Goal: Task Accomplishment & Management: Complete application form

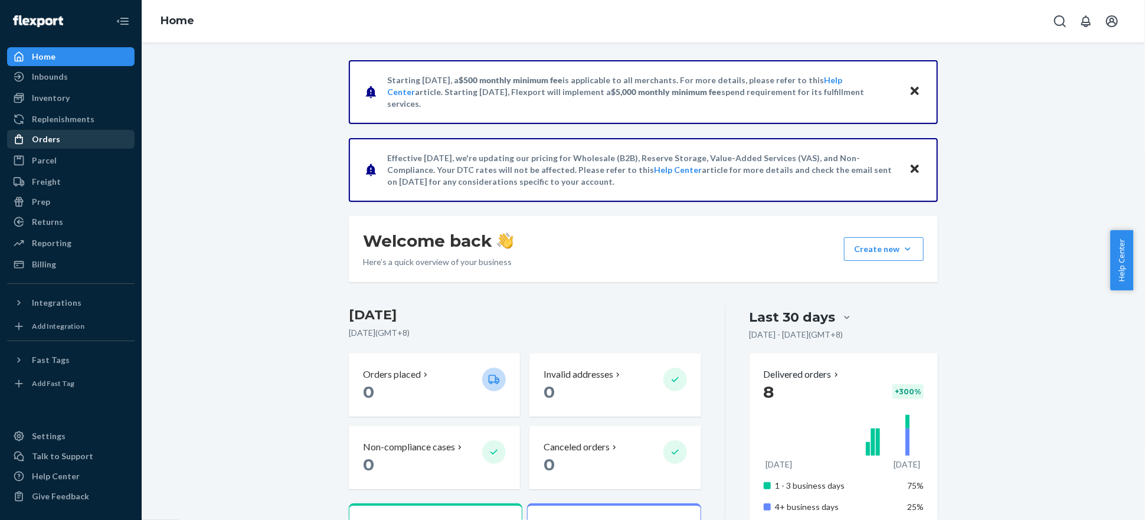
click at [68, 135] on div "Orders" at bounding box center [70, 139] width 125 height 17
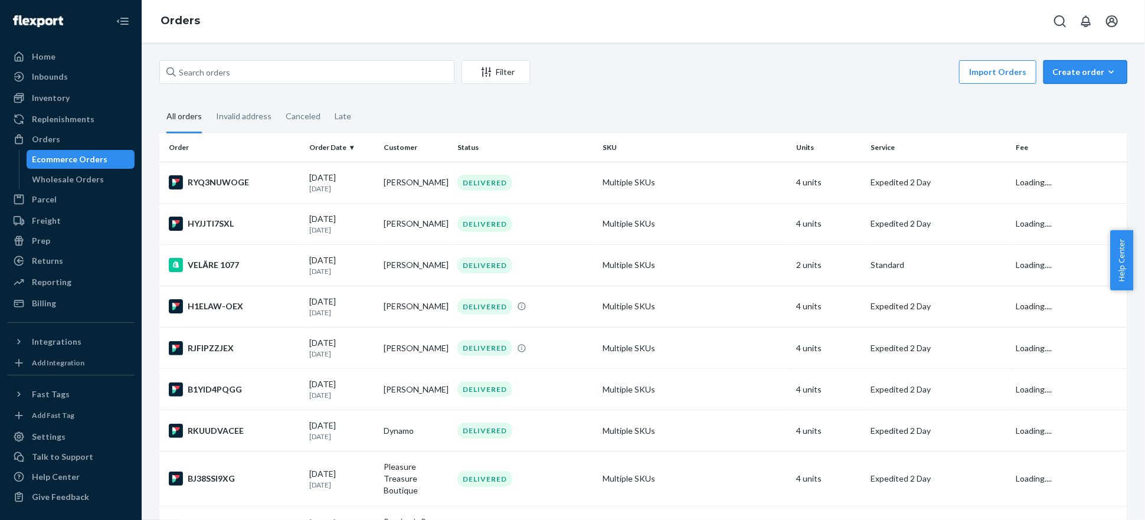
click at [1079, 73] on div "Create order" at bounding box center [1085, 72] width 66 height 12
click at [1075, 96] on span "Ecommerce order" at bounding box center [1092, 100] width 73 height 8
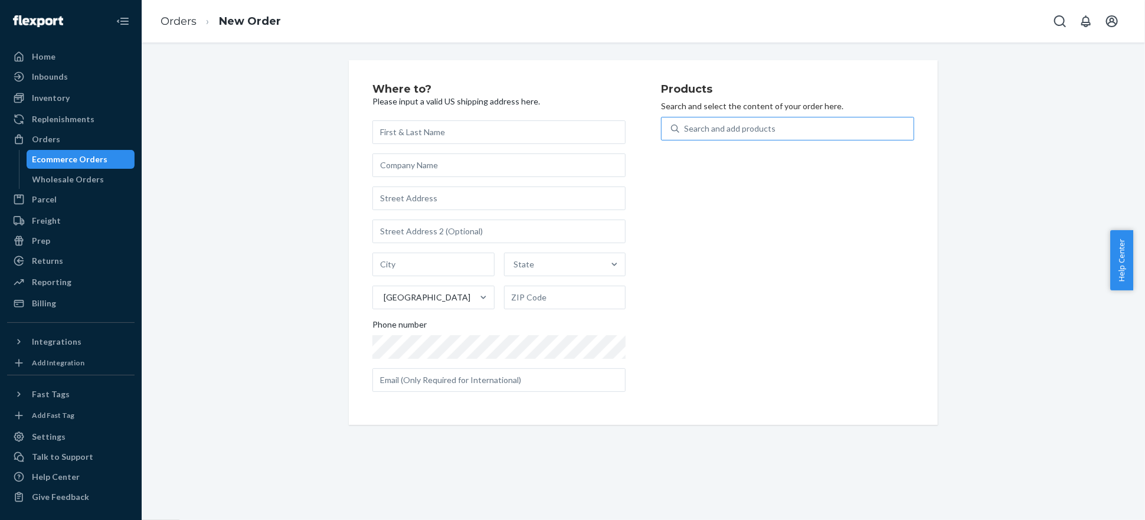
click at [693, 133] on div "Search and add products" at bounding box center [729, 129] width 91 height 12
click at [685, 133] on input "Search and add products" at bounding box center [684, 129] width 1 height 12
click at [689, 129] on input "S.D2.6" at bounding box center [696, 129] width 25 height 12
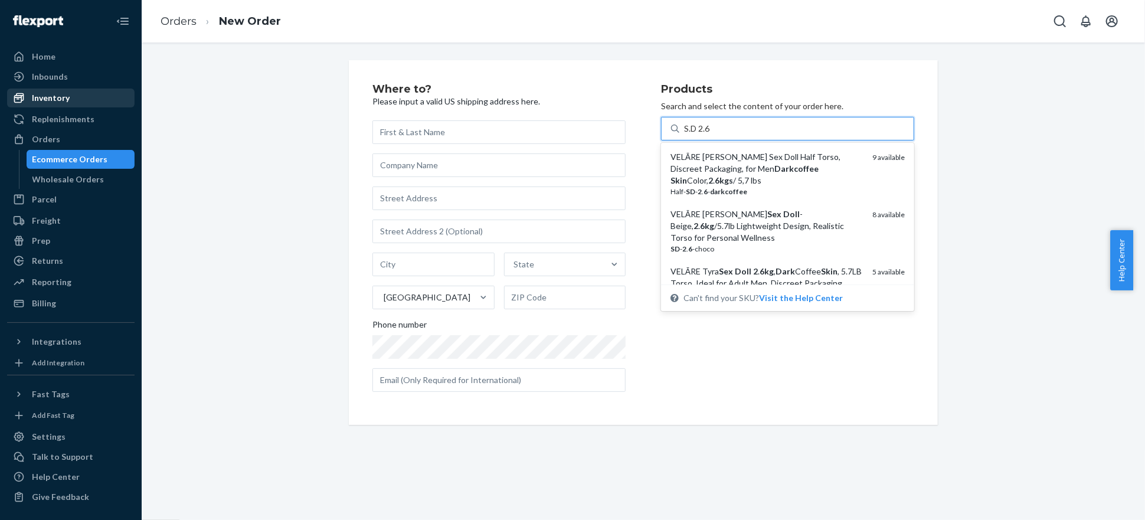
type input "S.D 2.6"
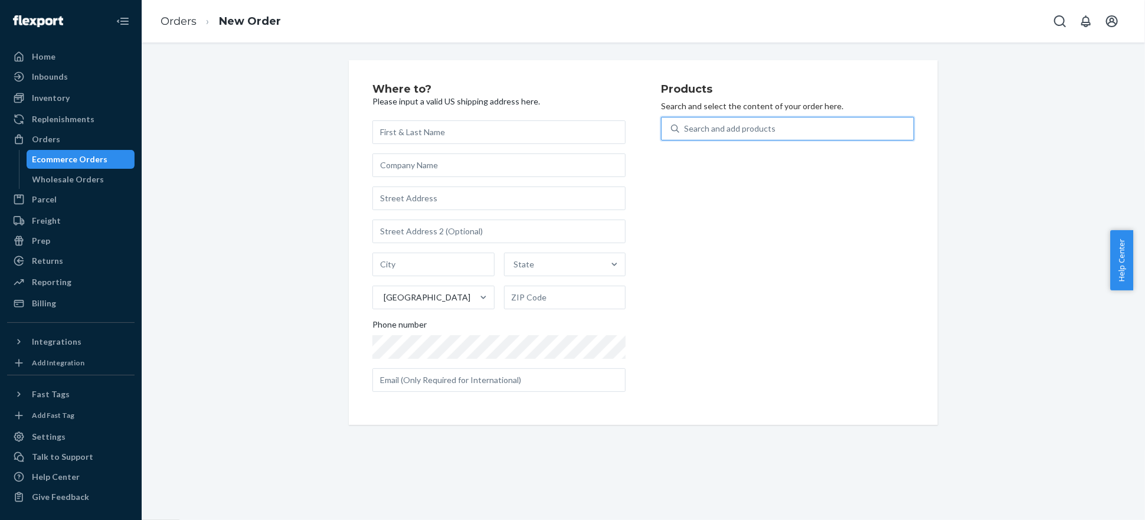
click at [807, 131] on div "Search and add products" at bounding box center [796, 128] width 234 height 21
click at [685, 131] on input "0 results available. Use Up and Down to choose options, press Enter to select t…" at bounding box center [684, 129] width 1 height 12
paste input "SD-2.6"
type input "SD-2.6"
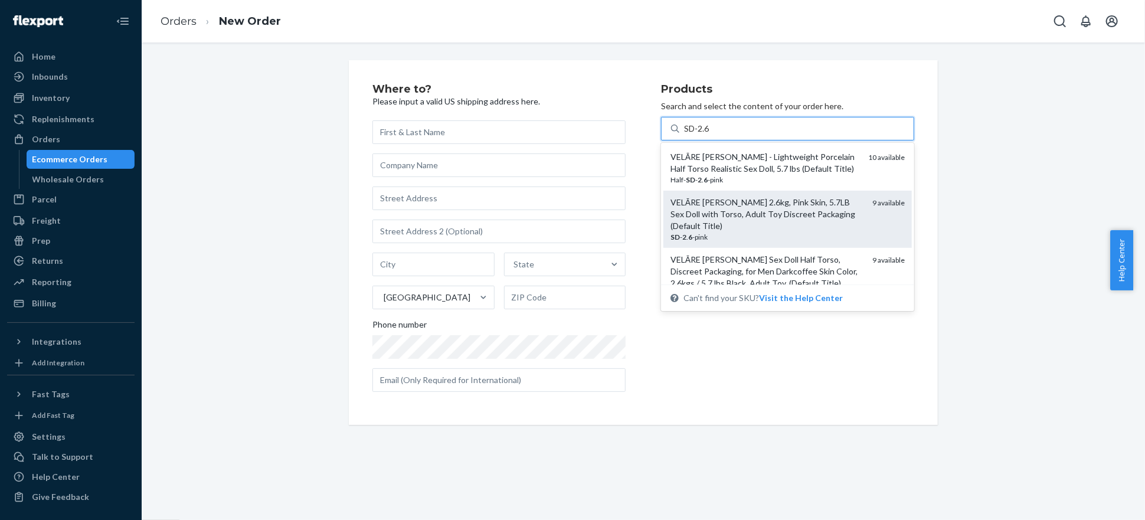
click at [842, 224] on div "VELĀRE [PERSON_NAME] 2.6kg, Pink Skin, 5.7LB Sex Doll with Torso, Adult Toy Dis…" at bounding box center [766, 214] width 192 height 35
click at [710, 135] on input "SD-2.6" at bounding box center [697, 129] width 26 height 12
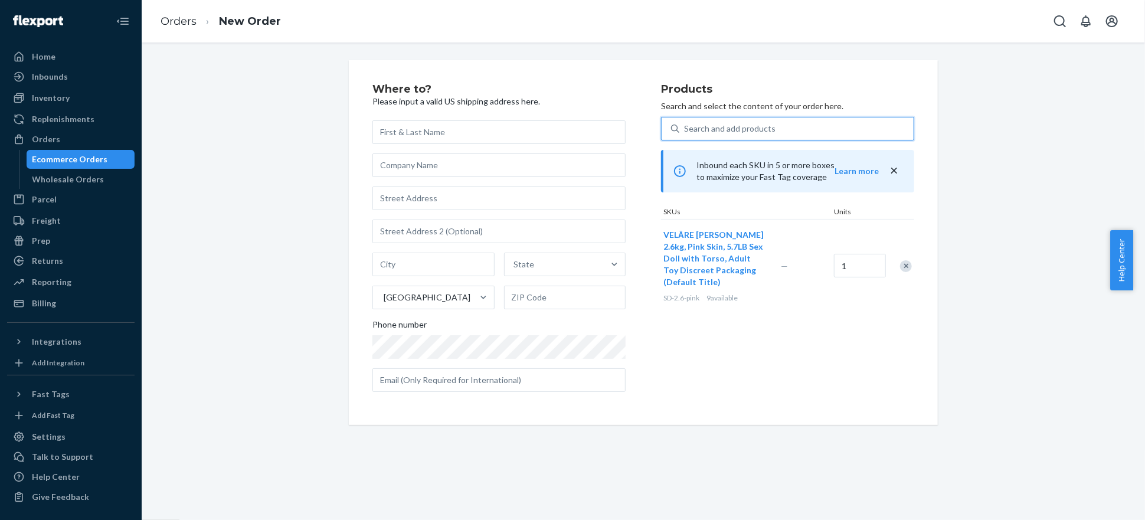
click at [762, 127] on div "Search and add products" at bounding box center [729, 129] width 91 height 12
click at [685, 127] on input "0 results available. Use Up and Down to choose options, press Enter to select t…" at bounding box center [684, 129] width 1 height 12
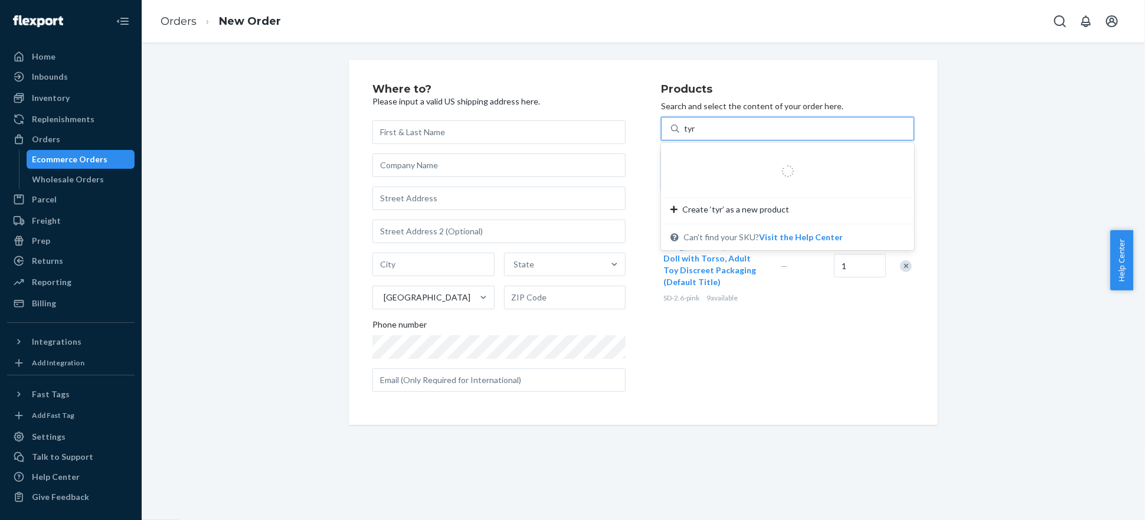
type input "tyra"
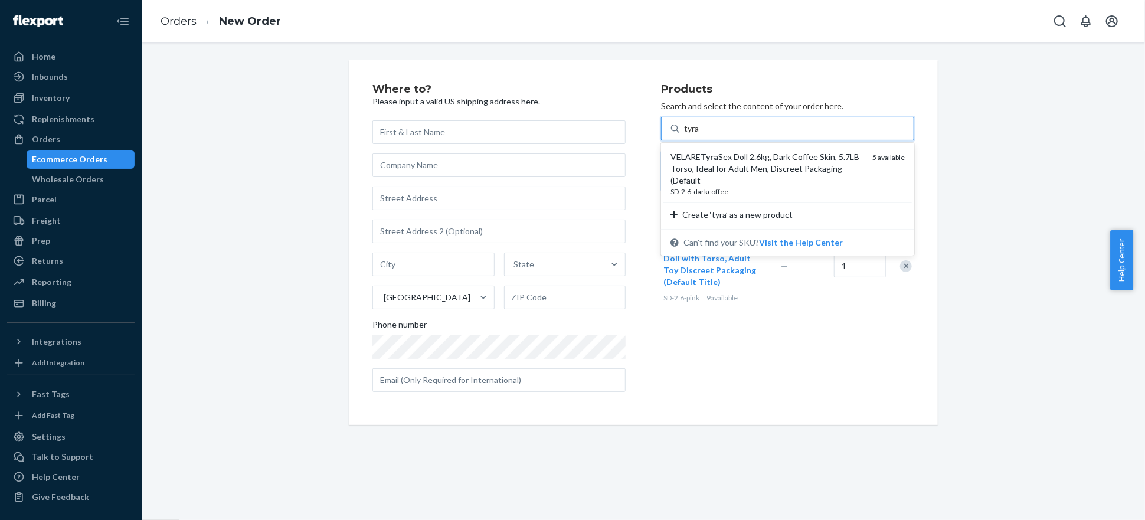
click at [778, 178] on div "VELĀRE Tyra Sex Doll 2.6kg, Dark Coffee Skin, 5.7LB Torso, Ideal for Adult Men,…" at bounding box center [766, 168] width 192 height 35
click at [700, 135] on input "tyra" at bounding box center [692, 129] width 16 height 12
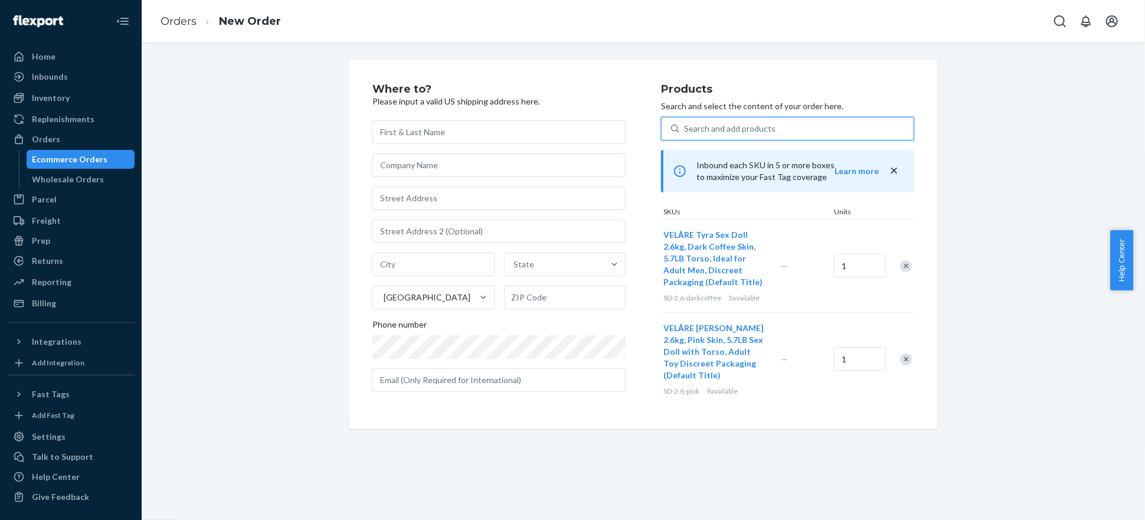
click at [787, 120] on div "Search and add products" at bounding box center [796, 128] width 234 height 21
click at [685, 123] on input "0 results available. Use Up and Down to choose options, press Enter to select t…" at bounding box center [684, 129] width 1 height 12
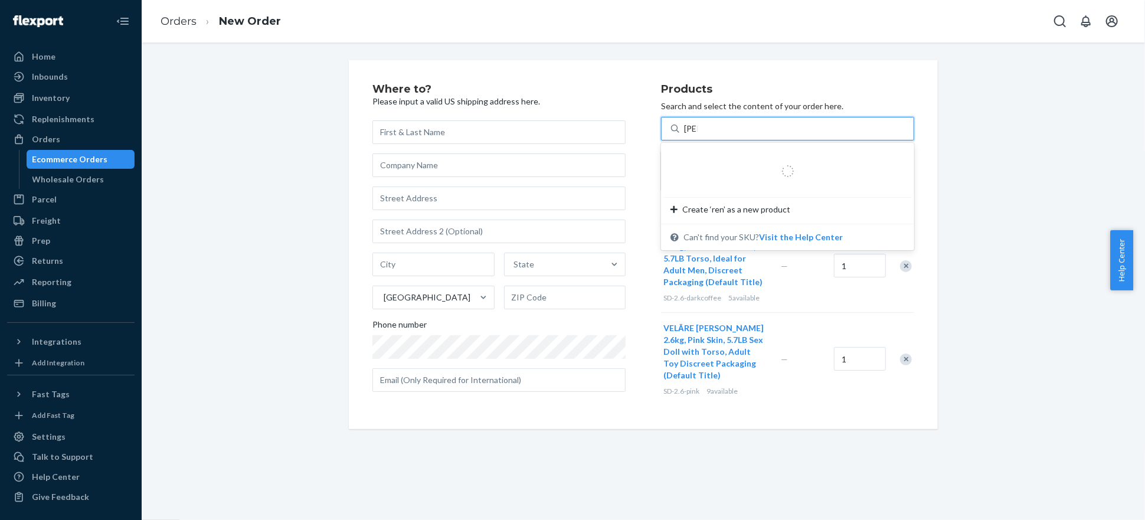
type input "[PERSON_NAME]"
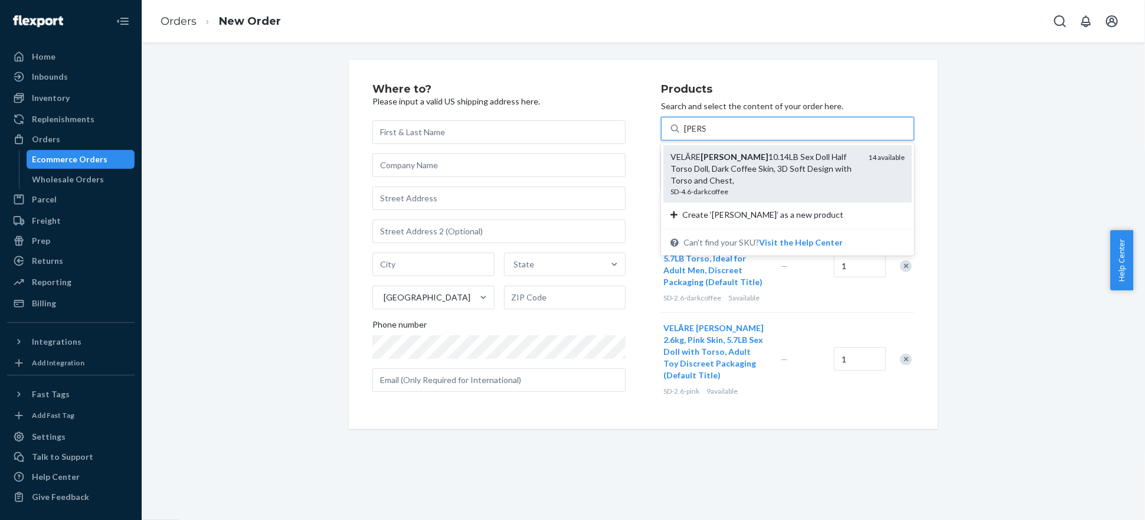
click at [814, 171] on div "VELĀRE [PERSON_NAME] 10.14LB Sex Doll Half Torso Doll, Dark Coffee Skin, 3D Sof…" at bounding box center [764, 168] width 188 height 35
click at [706, 135] on input "[PERSON_NAME]" at bounding box center [695, 129] width 22 height 12
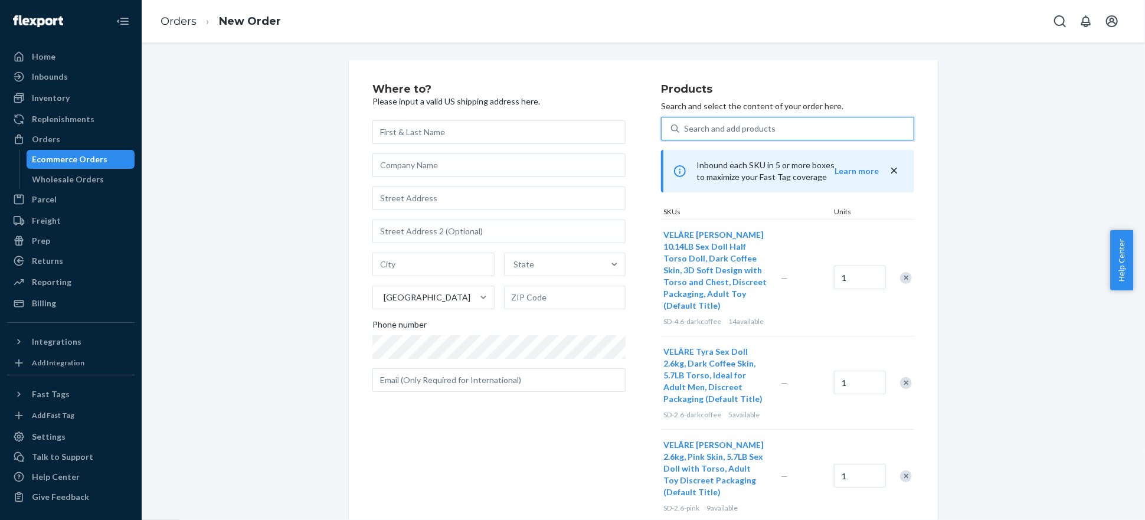
click at [785, 123] on div "Search and add products" at bounding box center [796, 128] width 234 height 21
click at [685, 123] on input "0 results available. Use Up and Down to choose options, press Enter to select t…" at bounding box center [684, 129] width 1 height 12
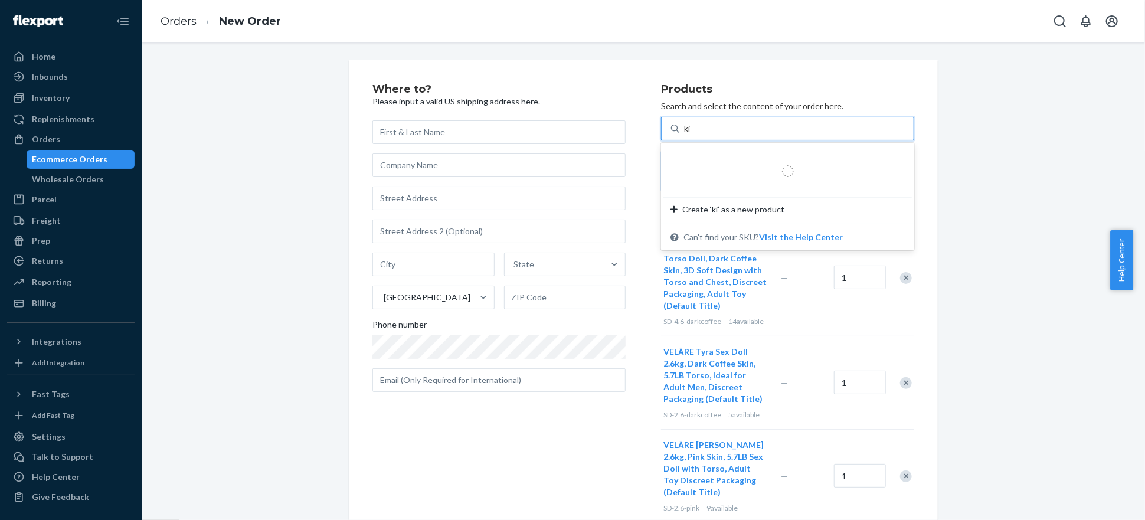
type input "[PERSON_NAME]"
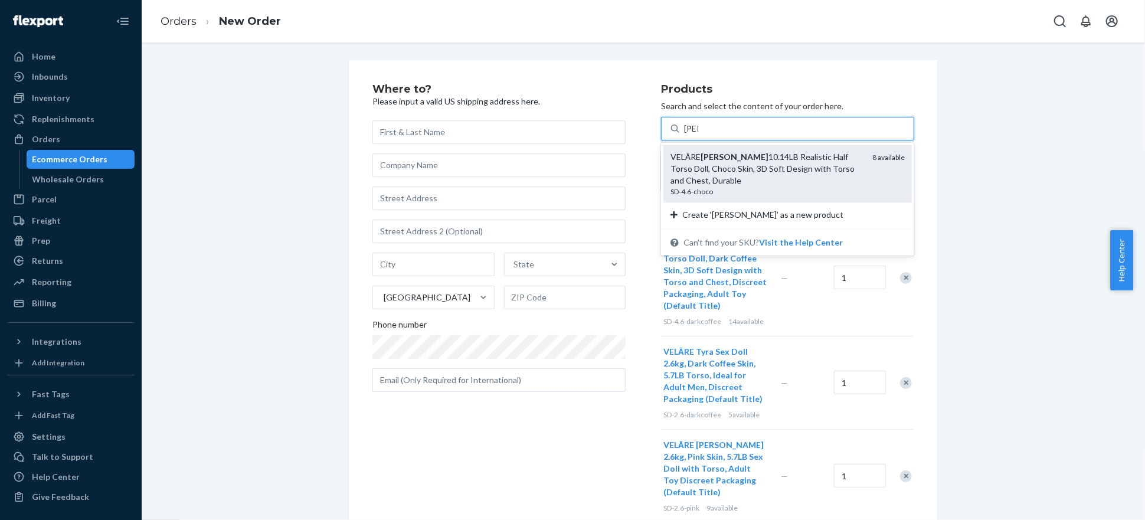
click at [785, 163] on div "[PERSON_NAME] 10.14LB Realistic Half Torso Doll, Choco Skin, 3D Soft Design wit…" at bounding box center [766, 168] width 192 height 35
click at [698, 135] on input "[PERSON_NAME]" at bounding box center [691, 129] width 14 height 12
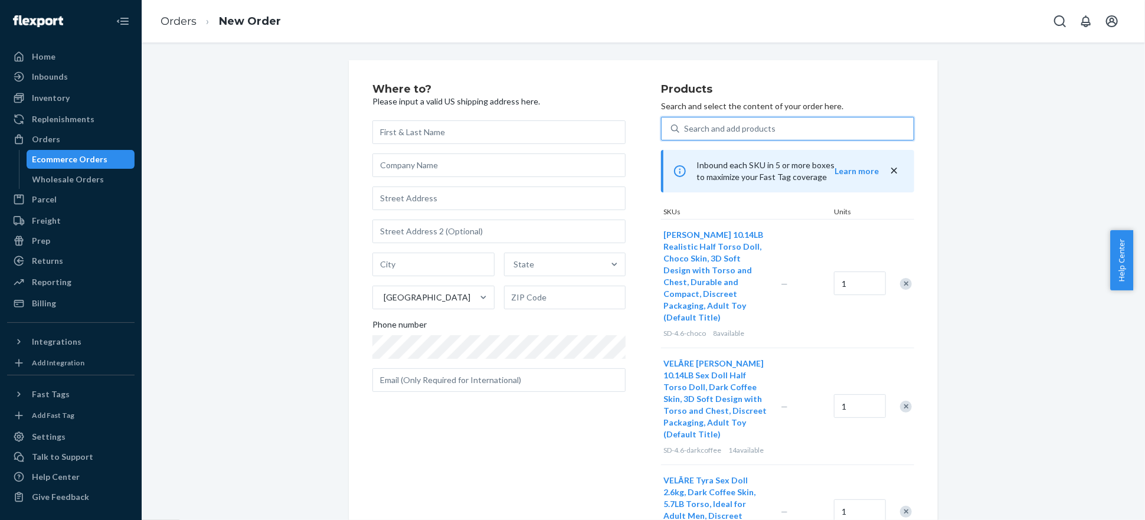
click at [780, 129] on div "Search and add products" at bounding box center [796, 128] width 234 height 21
click at [685, 129] on input "0 results available. Use Up and Down to choose options, press Enter to select t…" at bounding box center [684, 129] width 1 height 12
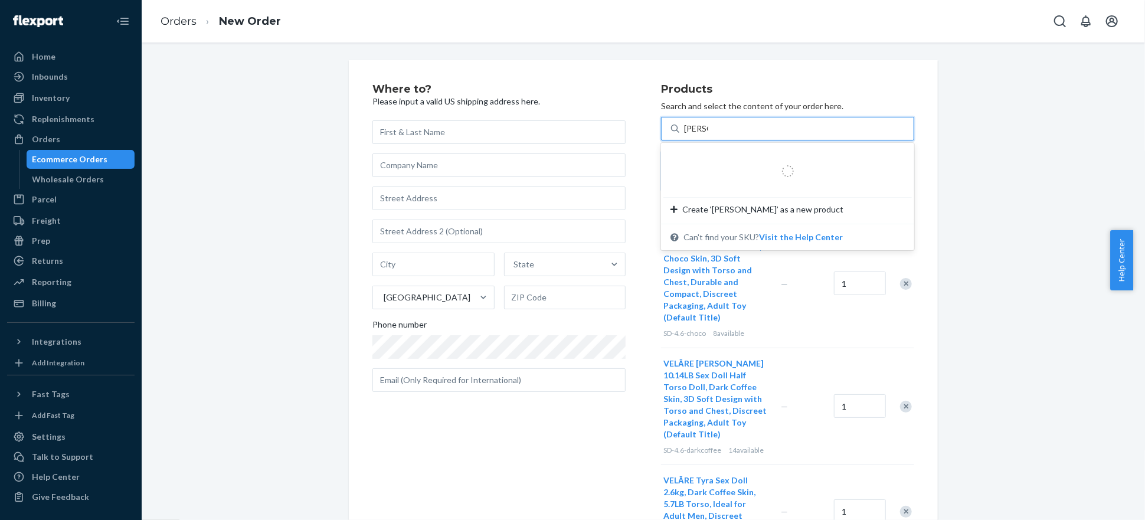
type input "[PERSON_NAME]"
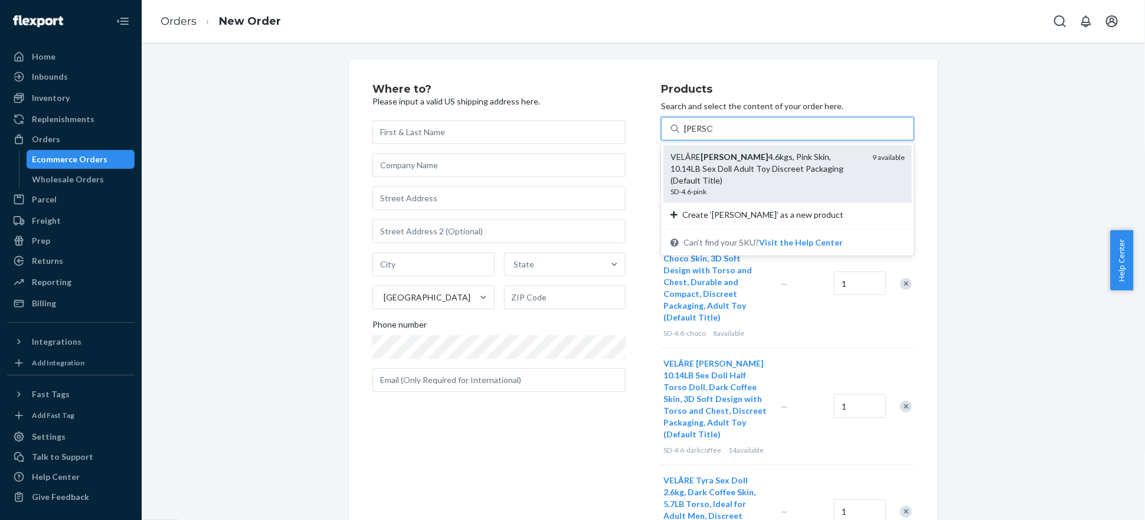
click at [780, 151] on div "VELĀRE [PERSON_NAME] 4.6kgs, Pink Skin, 10.14LB Sex Doll Adult Toy Discreet Pac…" at bounding box center [766, 168] width 192 height 35
click at [712, 135] on input "[PERSON_NAME]" at bounding box center [698, 129] width 28 height 12
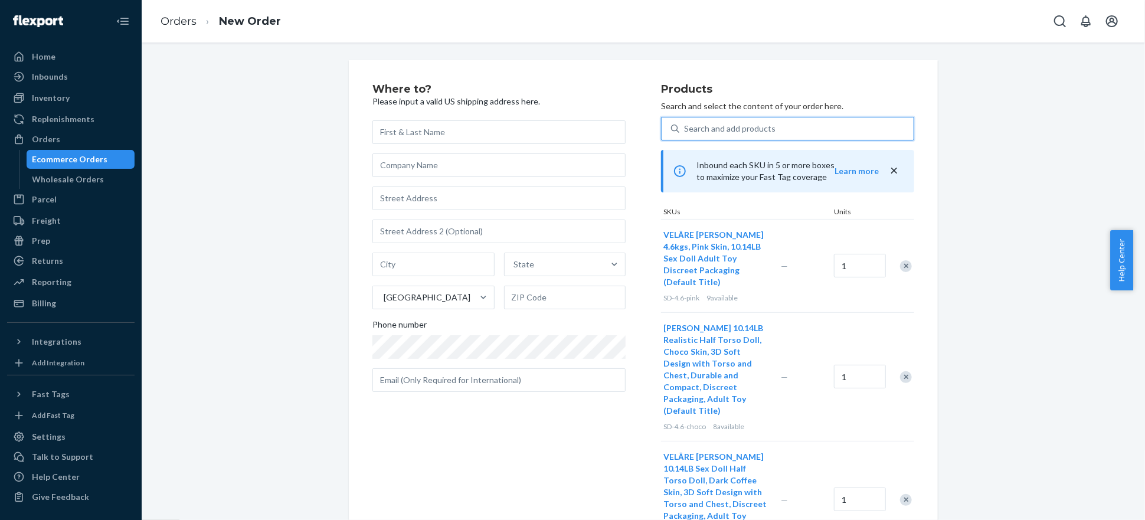
click at [793, 125] on div "Search and add products" at bounding box center [796, 128] width 234 height 21
click at [685, 125] on input "0 results available. Select is focused ,type to refine list, press Down to open…" at bounding box center [684, 129] width 1 height 12
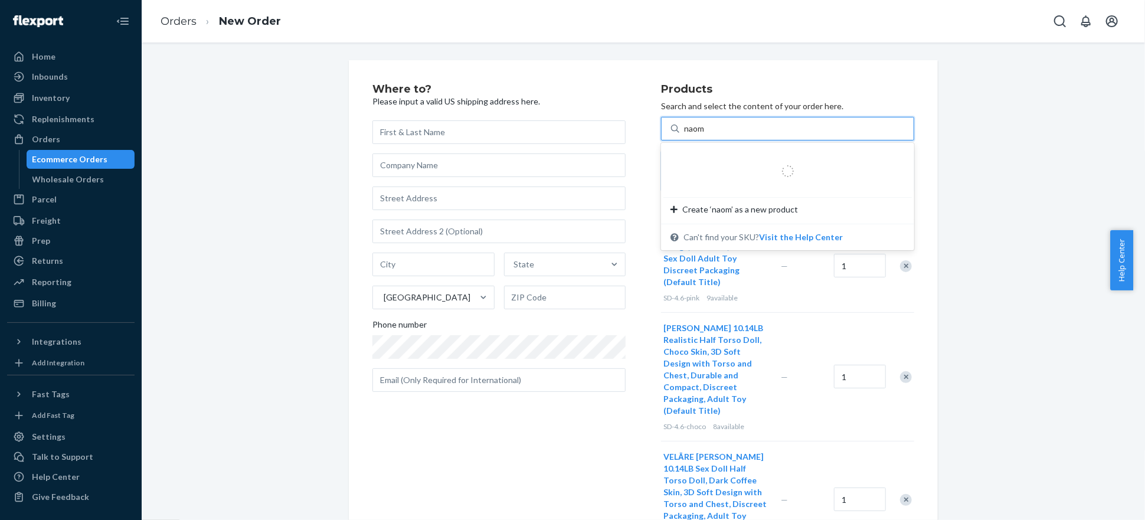
type input "[PERSON_NAME]"
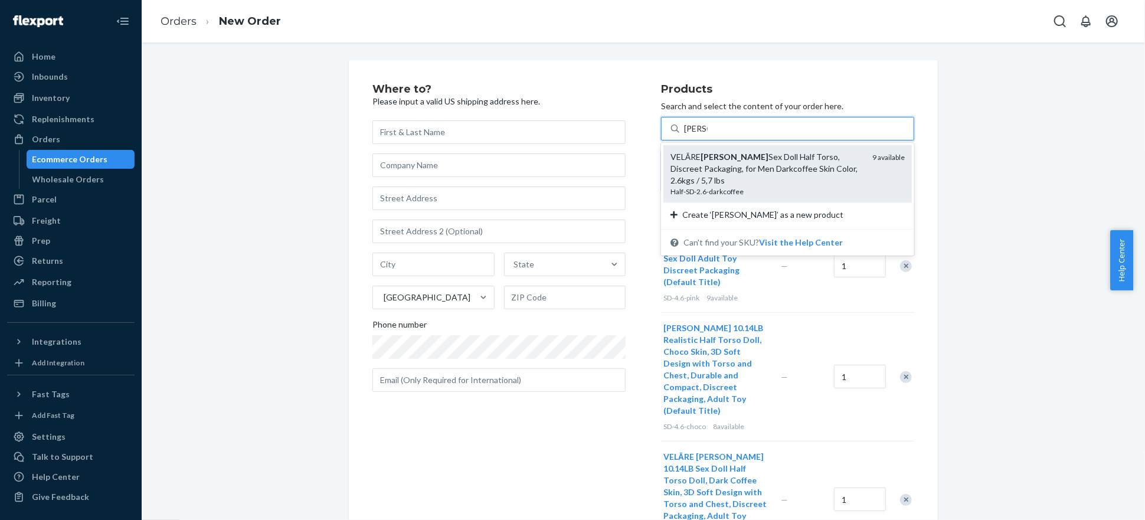
click at [787, 162] on div "VELĀRE [PERSON_NAME] Sex Doll Half Torso, Discreet Packaging, for Men Darkcoffe…" at bounding box center [766, 168] width 192 height 35
click at [708, 135] on input "[PERSON_NAME]" at bounding box center [696, 129] width 24 height 12
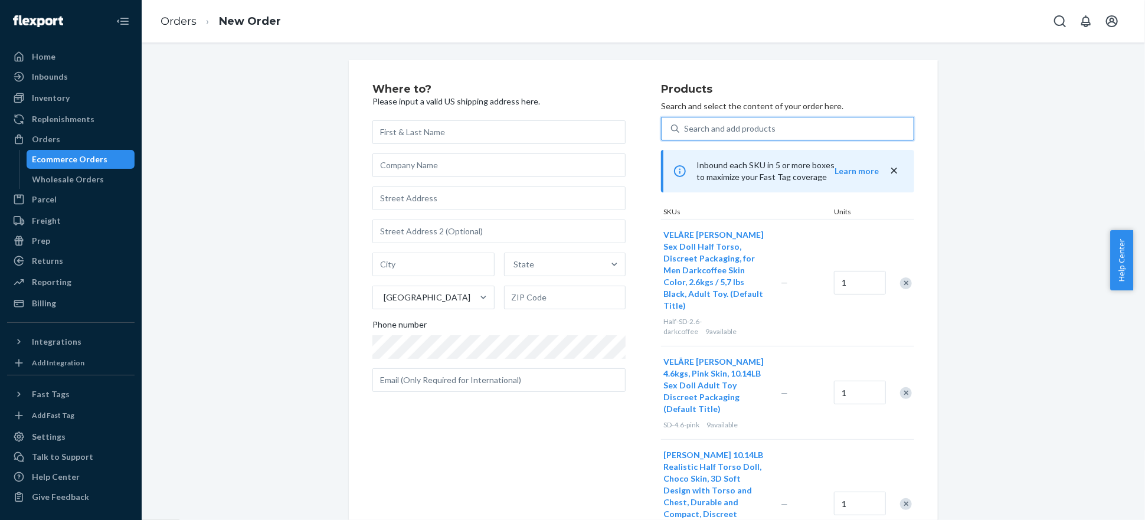
click at [767, 127] on div "Search and add products" at bounding box center [796, 128] width 234 height 21
click at [685, 127] on input "0 results available. Use Up and Down to choose options, press Enter to select t…" at bounding box center [684, 129] width 1 height 12
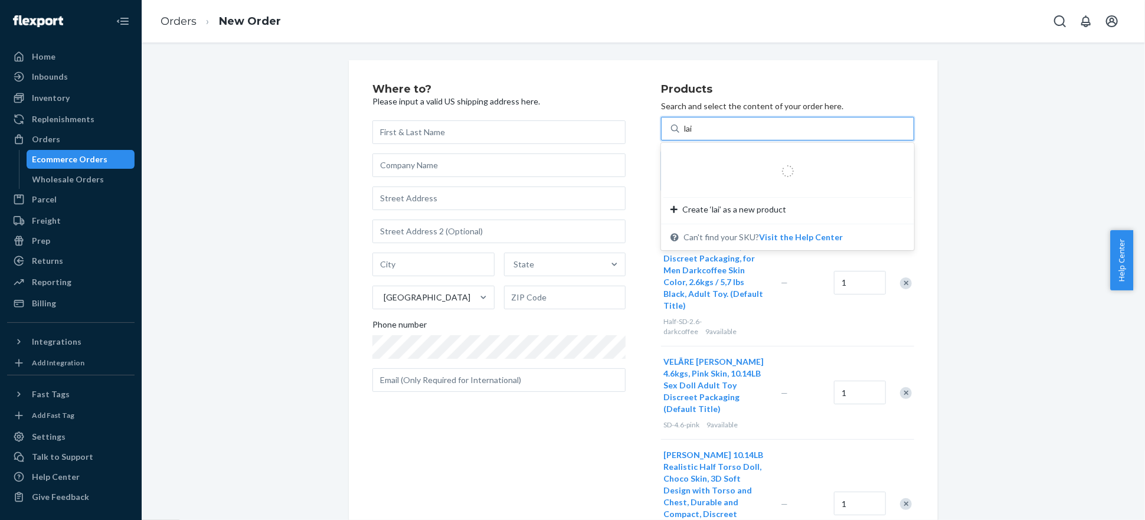
type input "lais"
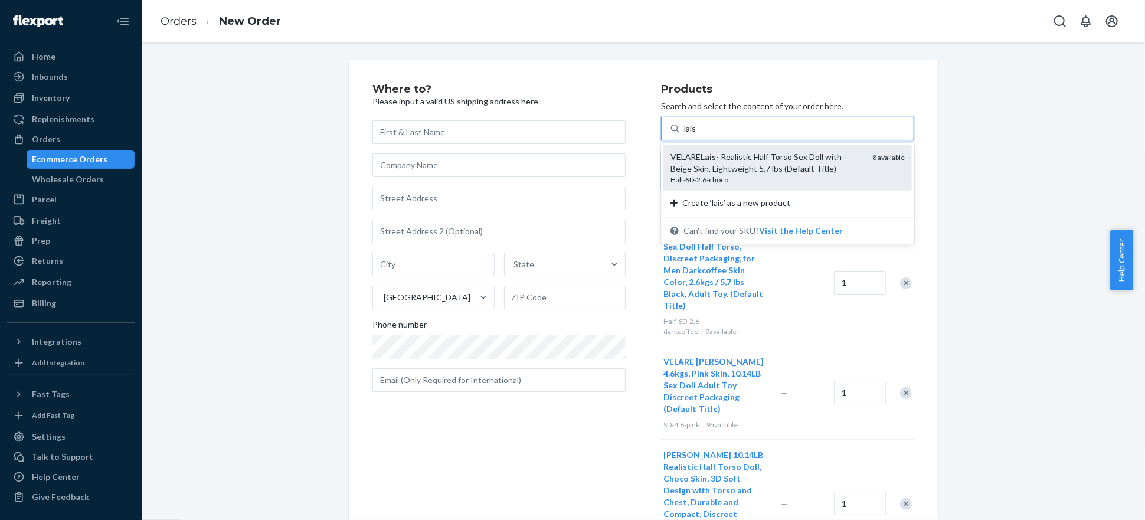
click at [767, 157] on div "[PERSON_NAME] - Realistic Half Torso Sex Doll with Beige Skin, Lightweight 5.7 …" at bounding box center [766, 163] width 192 height 24
click at [697, 135] on input "lais" at bounding box center [690, 129] width 13 height 12
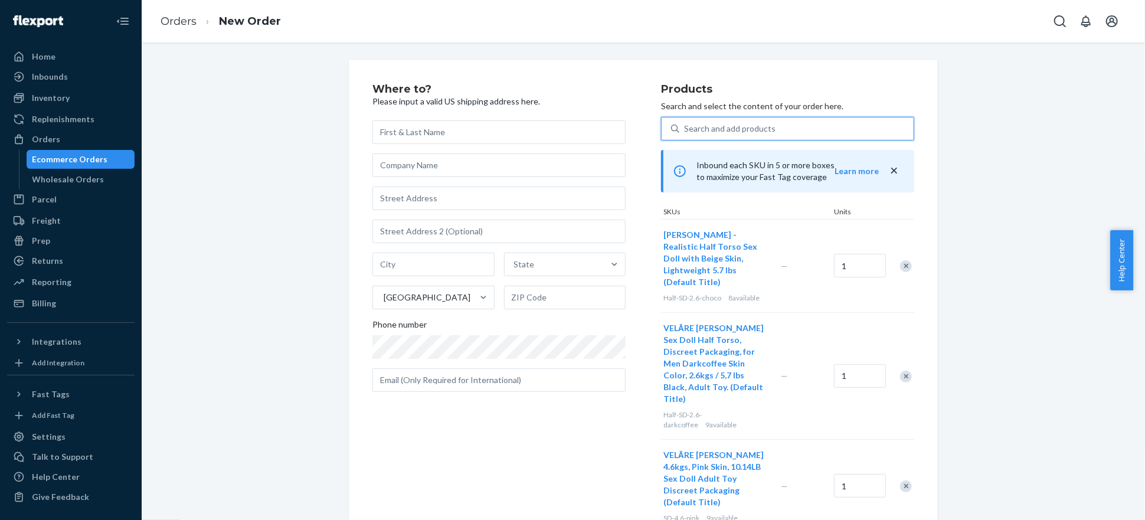
click at [778, 127] on div "Search and add products" at bounding box center [796, 128] width 234 height 21
click at [685, 127] on input "0 results available. Select is focused ,type to refine list, press Down to open…" at bounding box center [684, 129] width 1 height 12
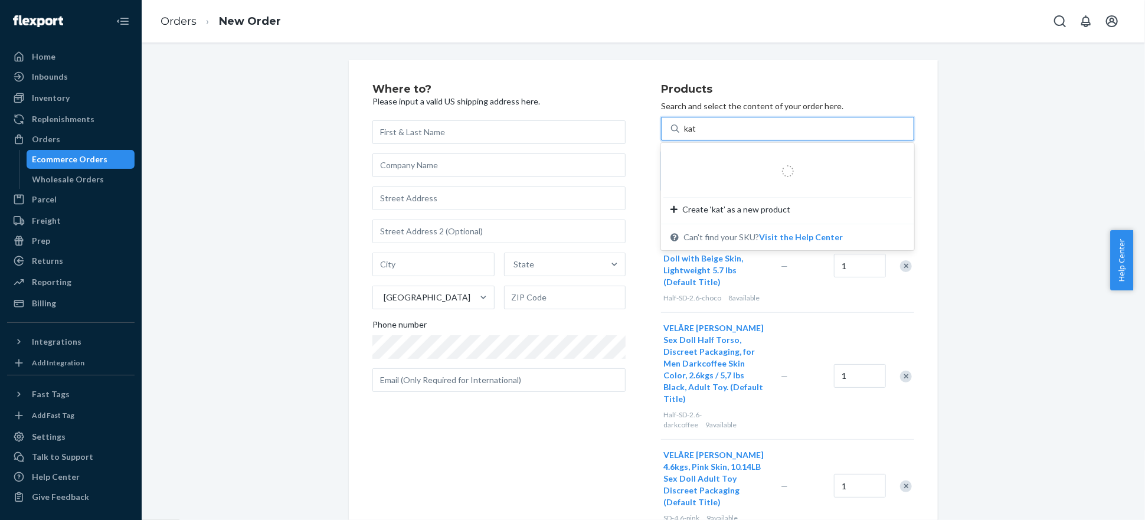
type input "[PERSON_NAME]"
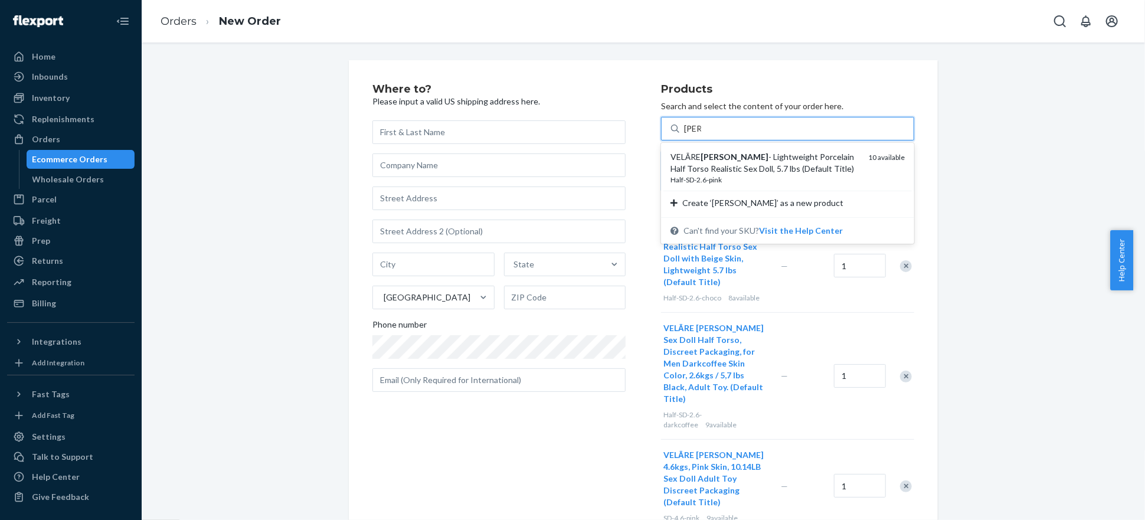
click at [790, 152] on div "VELĀRE [PERSON_NAME] - Lightweight Porcelain Half Torso Realistic Sex Doll, 5.7…" at bounding box center [764, 163] width 188 height 24
click at [701, 135] on input "[PERSON_NAME]" at bounding box center [692, 129] width 17 height 12
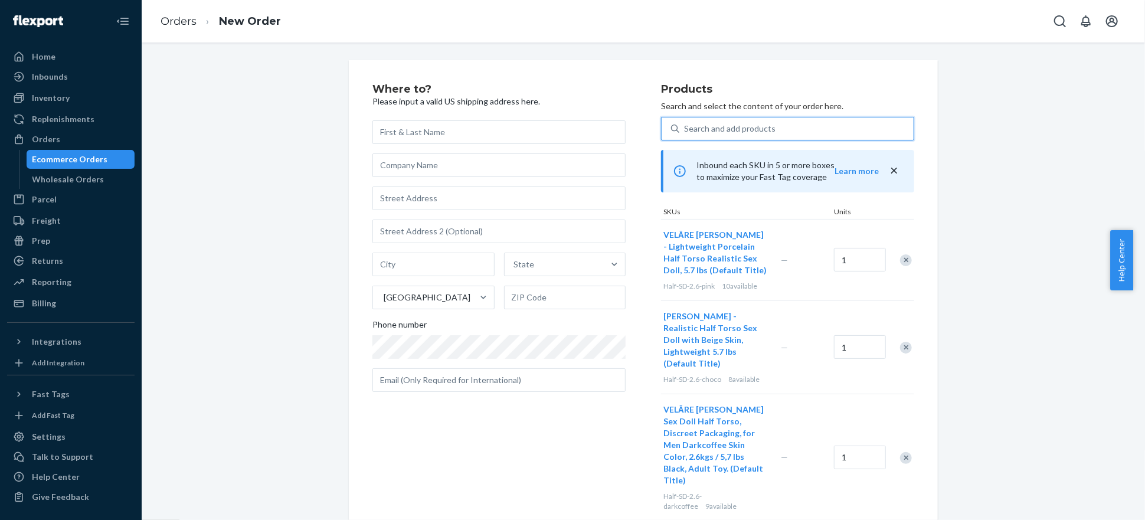
click at [770, 122] on div "Search and add products" at bounding box center [796, 128] width 234 height 21
click at [685, 123] on input "0 results available. Use Up and Down to choose options, press Enter to select t…" at bounding box center [684, 129] width 1 height 12
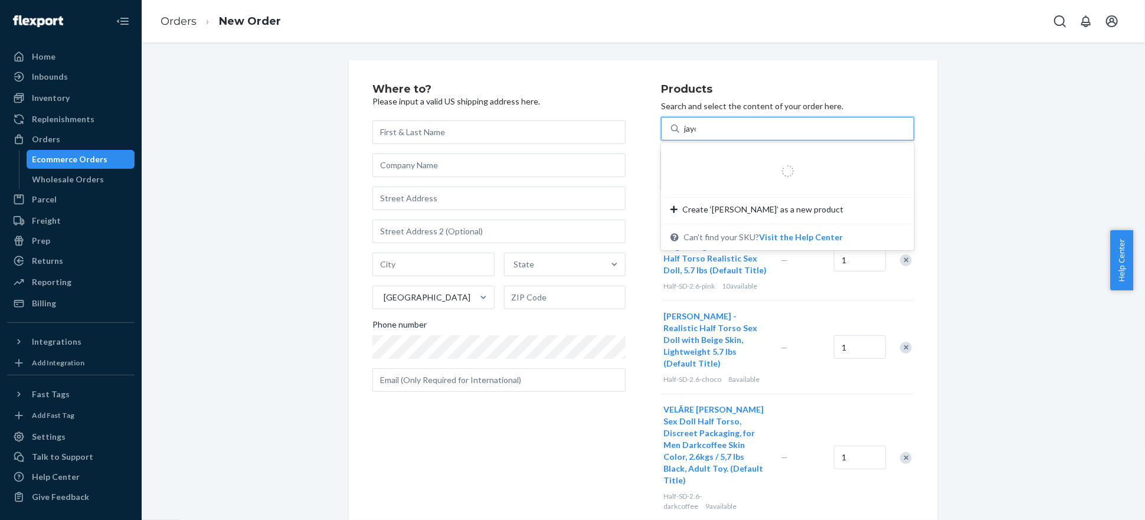
type input "jayde"
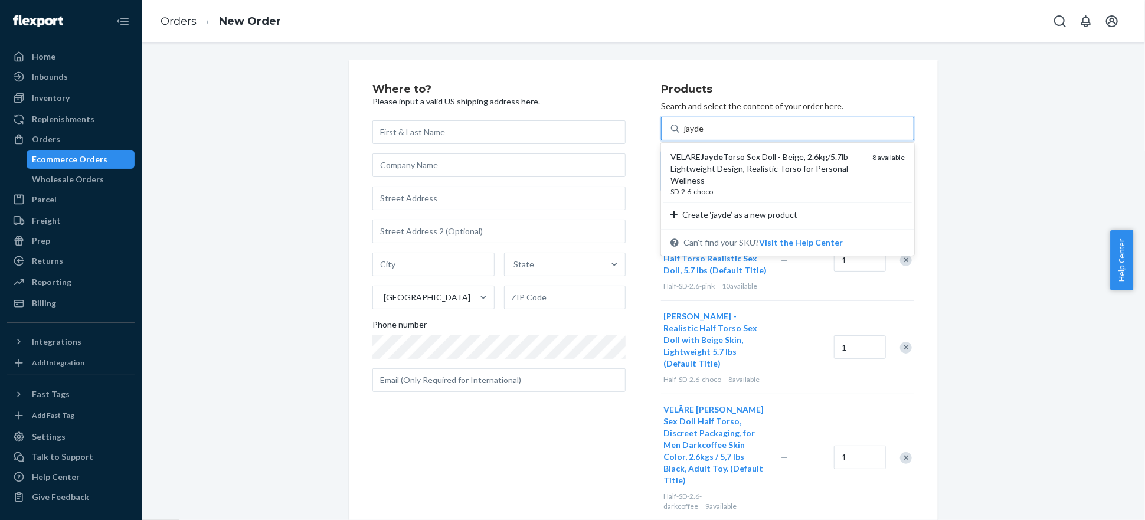
click at [779, 161] on div "VELĀRE [PERSON_NAME] Sex Doll - Beige, 2.6kg/5.7lb Lightweight Design, Realisti…" at bounding box center [766, 168] width 192 height 35
click at [705, 135] on input "jayde" at bounding box center [694, 129] width 21 height 12
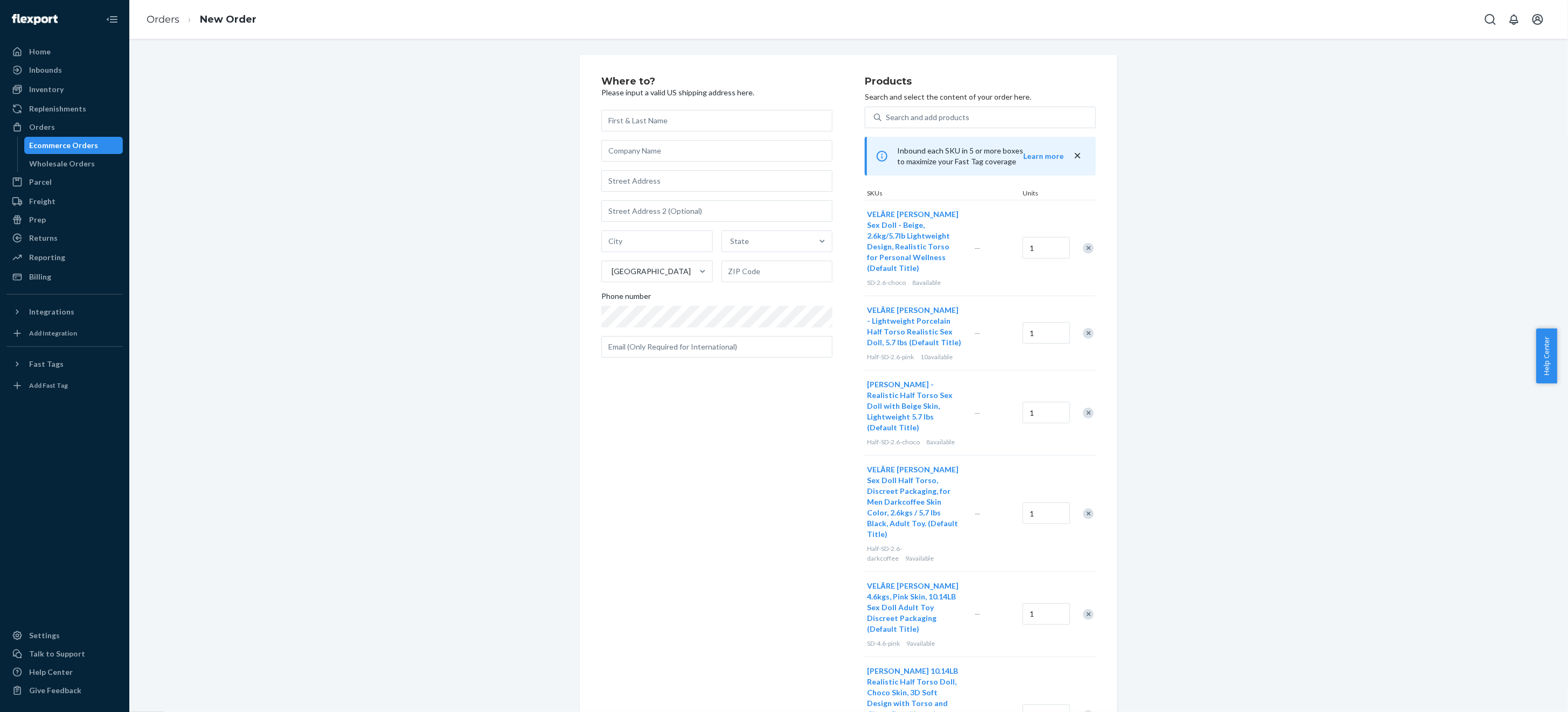
drag, startPoint x: 1560, startPoint y: 330, endPoint x: 1560, endPoint y: 357, distance: 27.0
click at [1034, 357] on div "Help Center" at bounding box center [1552, 356] width 32 height 55
drag, startPoint x: 1557, startPoint y: 361, endPoint x: 1557, endPoint y: 398, distance: 37.0
click at [1034, 398] on body "Home Inbounds Shipping Plans Problems Inventory Products Replenishments Orders …" at bounding box center [784, 399] width 1568 height 798
drag, startPoint x: 1264, startPoint y: 452, endPoint x: 1264, endPoint y: 435, distance: 17.0
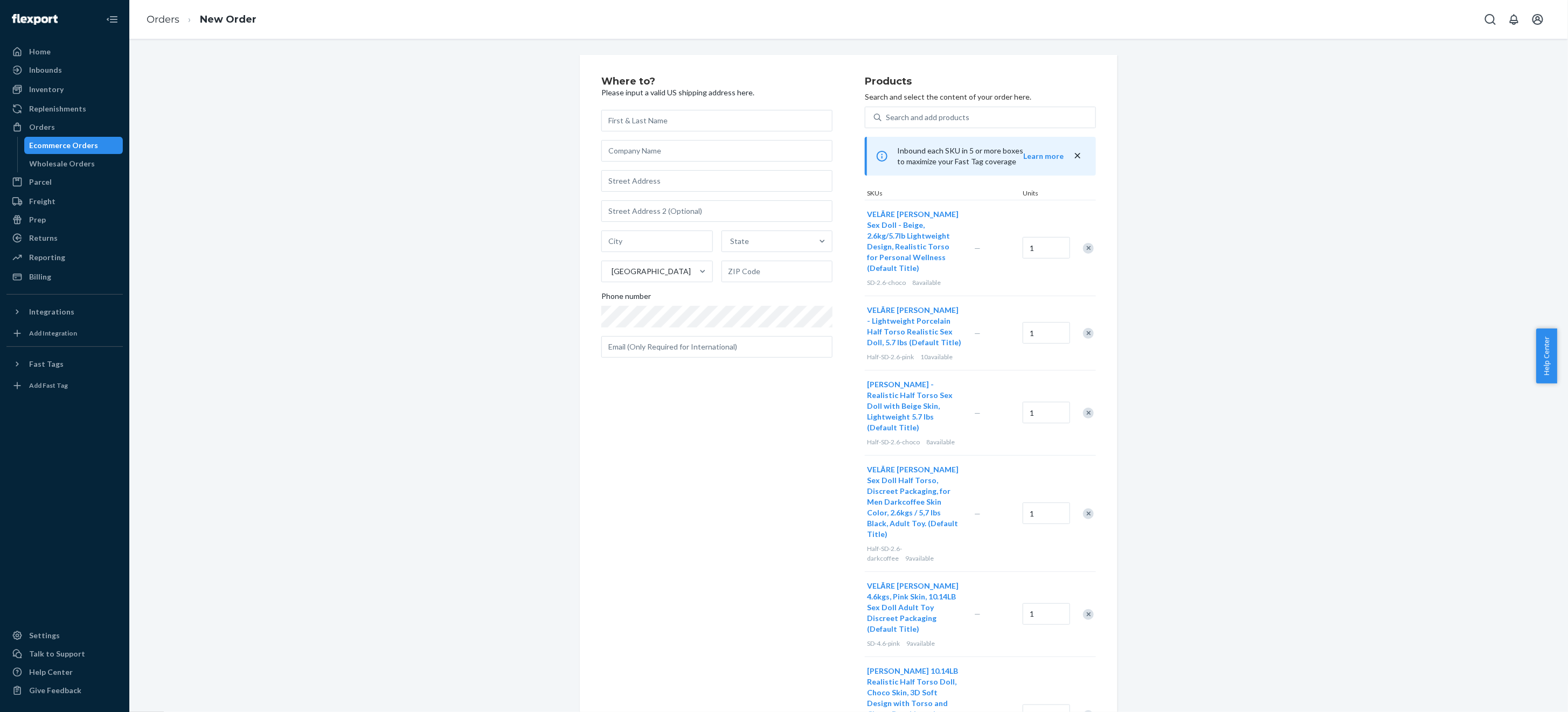
click at [1034, 435] on div "Where to? Please input a valid US shipping address here. State United States Ph…" at bounding box center [848, 563] width 1423 height 1018
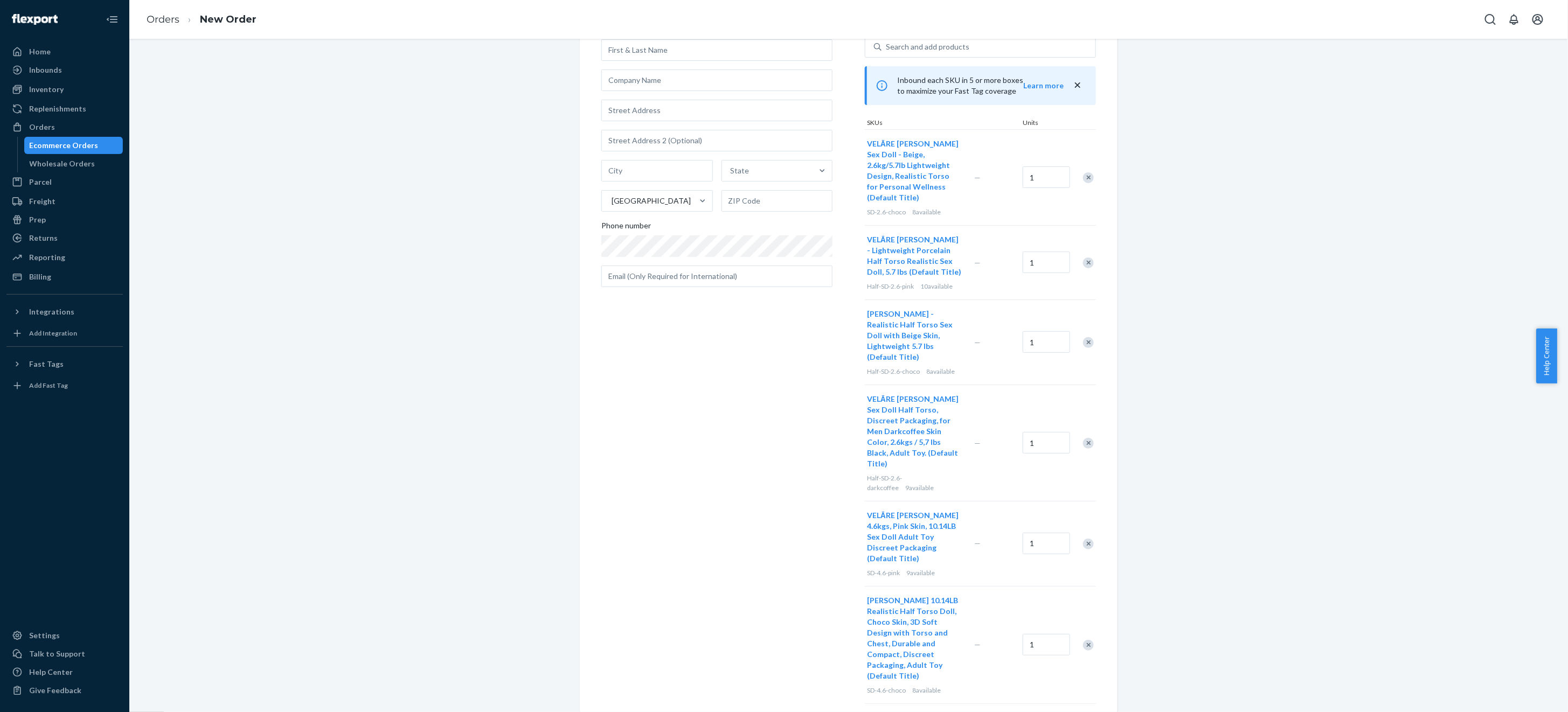
scroll to position [70, 0]
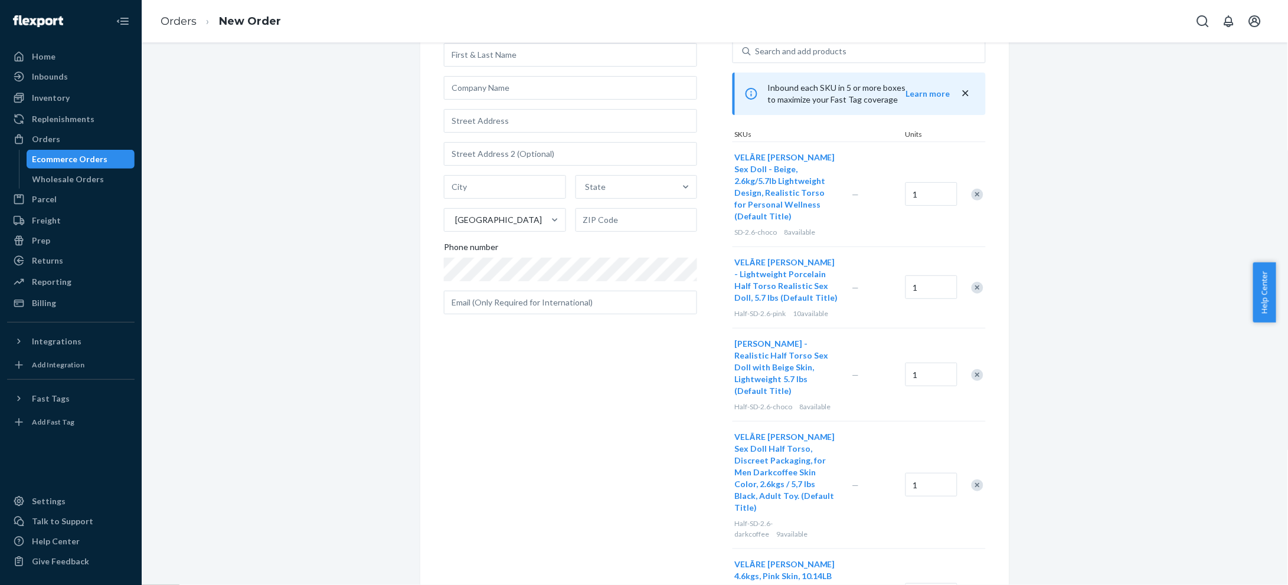
click at [1114, 339] on div "Where to? Please input a valid US shipping address here. State United States Ph…" at bounding box center [714, 540] width 1128 height 1115
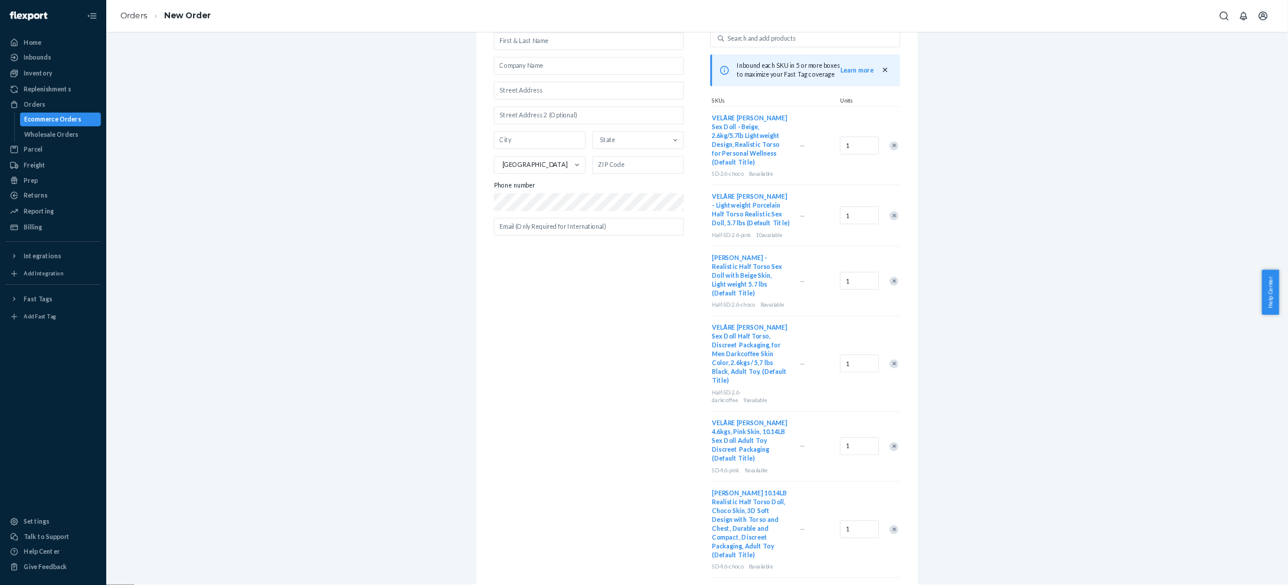
scroll to position [0, 0]
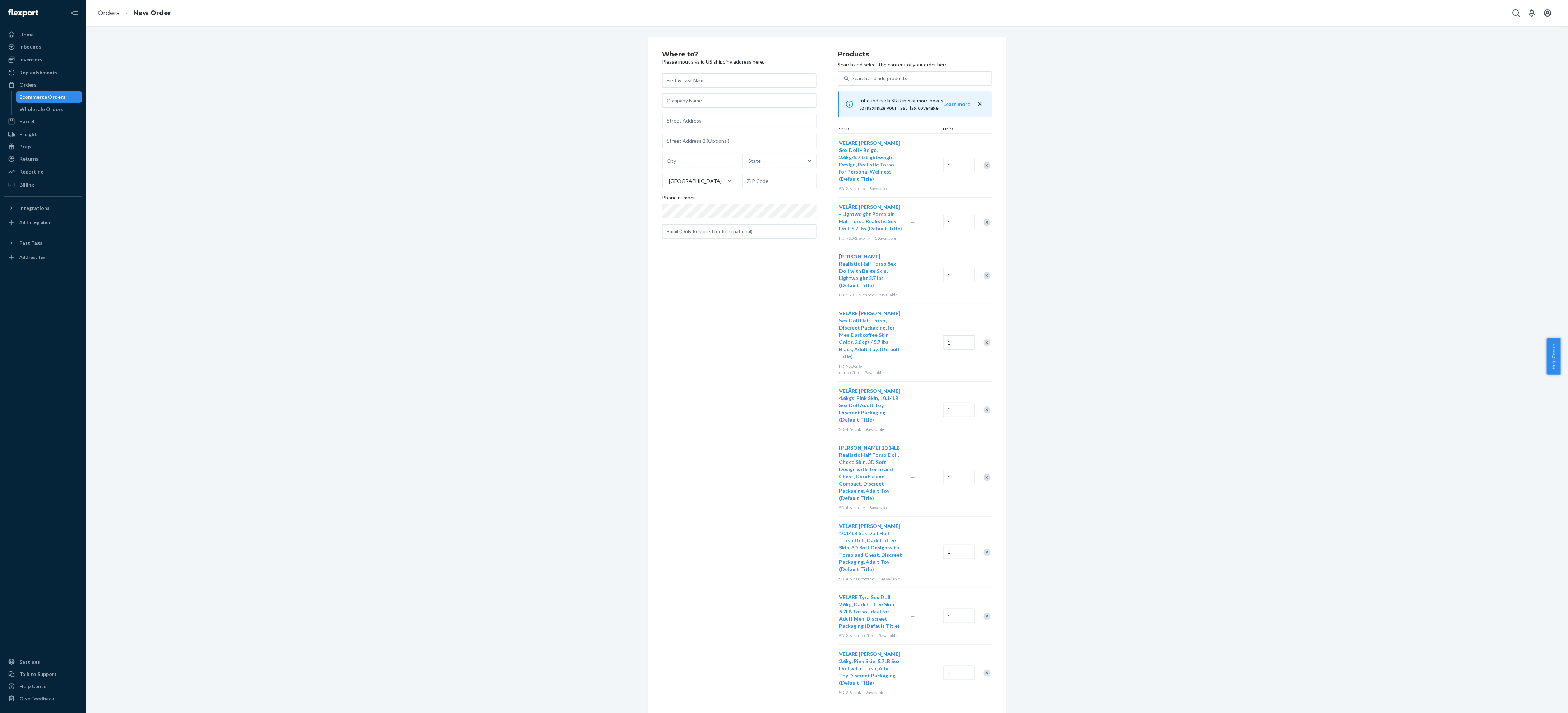
click at [689, 316] on div "Where to? Please input a valid US shipping address here. State United States Ph…" at bounding box center [827, 376] width 1471 height 679
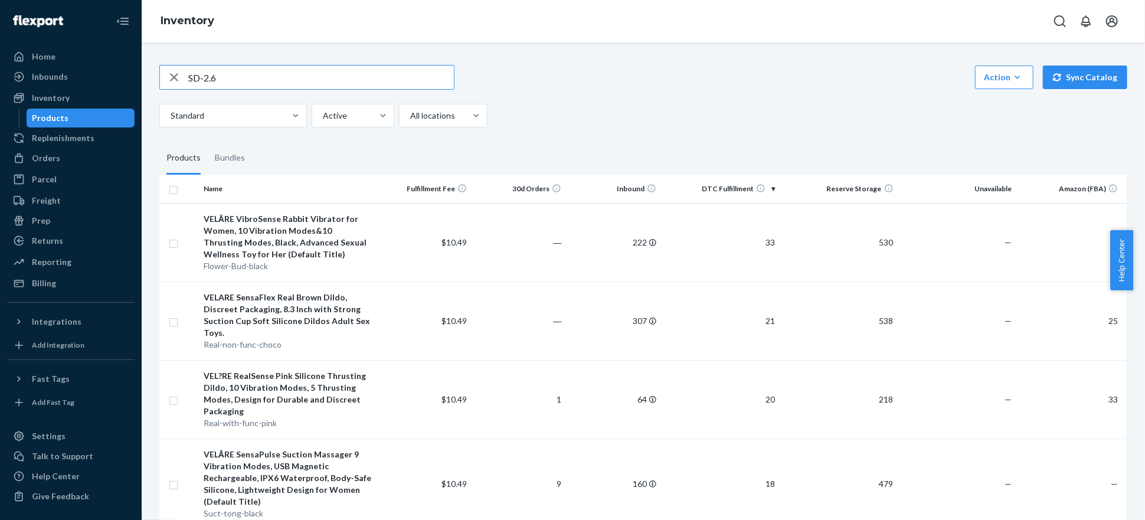
type input "SD-2.6"
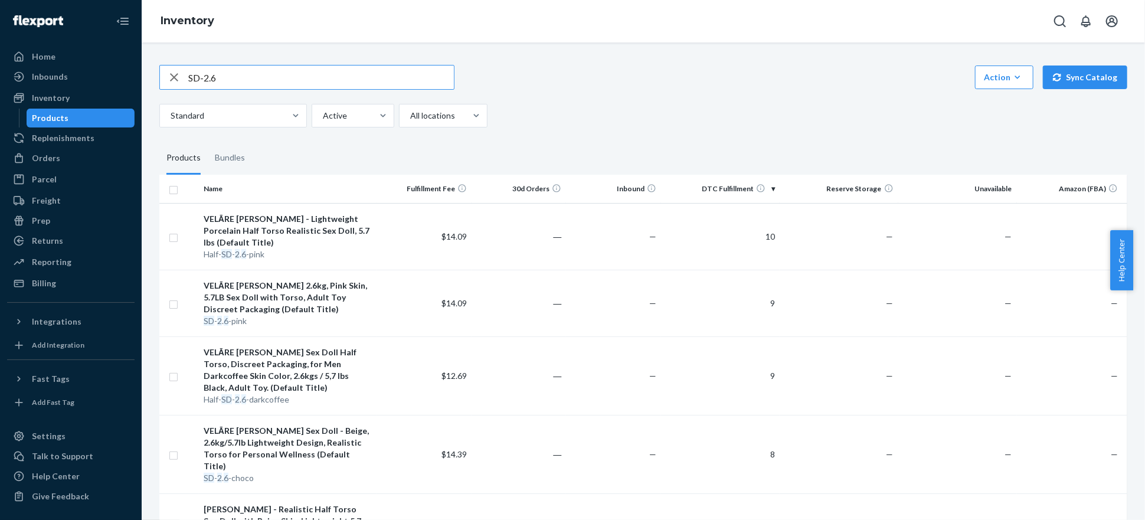
drag, startPoint x: 238, startPoint y: 79, endPoint x: 153, endPoint y: 77, distance: 85.6
click at [153, 77] on div "SD-2.6 Action Create product Create bundle Bulk create products Bulk update pro…" at bounding box center [643, 371] width 986 height 640
